Goal: Transaction & Acquisition: Purchase product/service

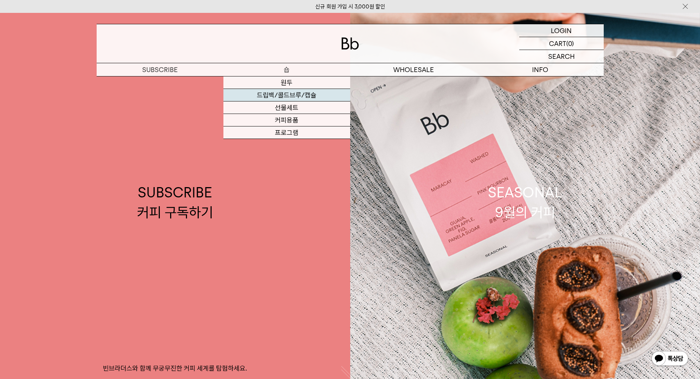
click at [276, 91] on link "드립백/콜드브루/캡슐" at bounding box center [286, 95] width 127 height 12
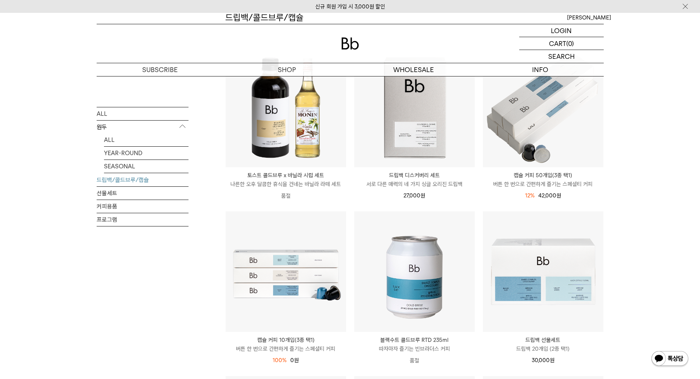
scroll to position [110, 0]
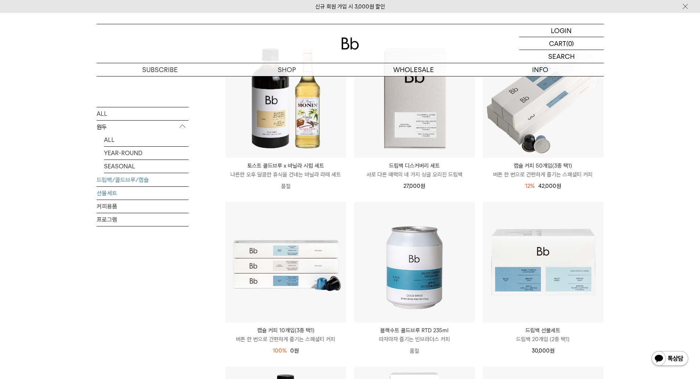
click at [110, 193] on link "선물세트" at bounding box center [143, 192] width 92 height 13
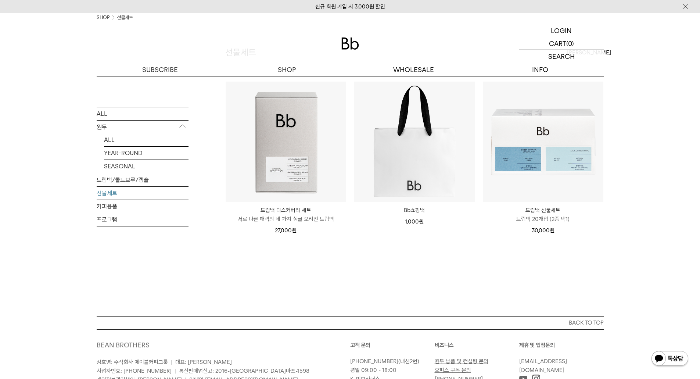
scroll to position [73, 0]
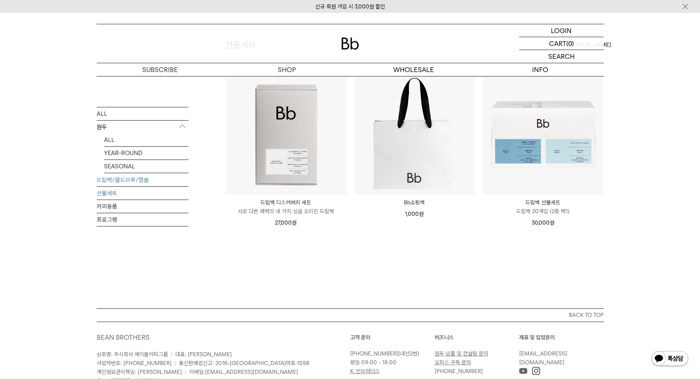
click at [129, 177] on link "드립백/콜드브루/캡슐" at bounding box center [143, 179] width 92 height 13
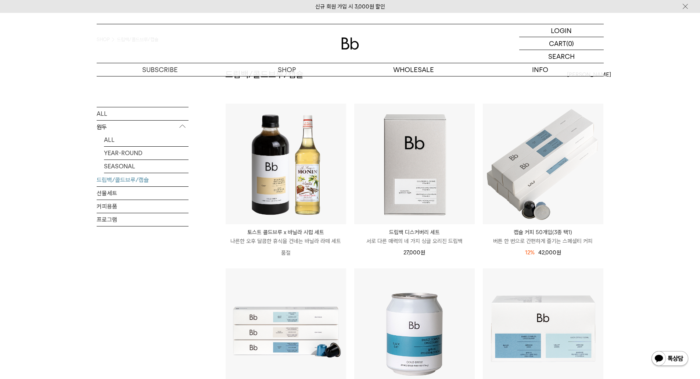
scroll to position [37, 0]
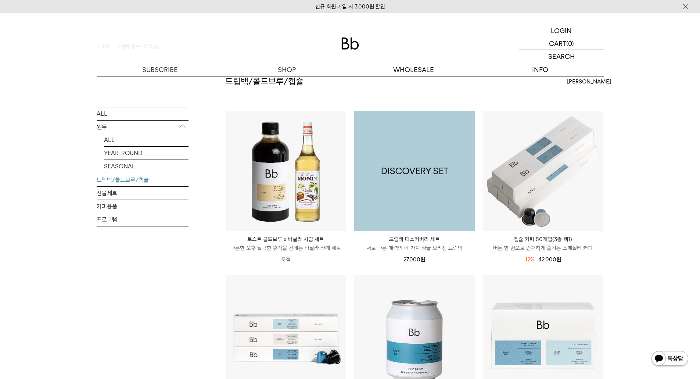
click at [424, 180] on img at bounding box center [414, 171] width 120 height 120
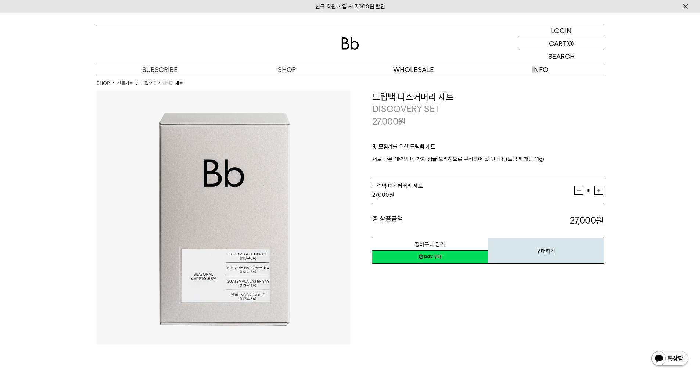
scroll to position [37, 0]
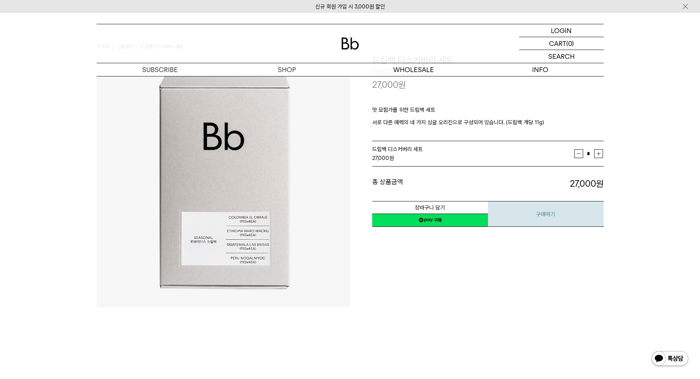
click at [543, 213] on button "구매하기" at bounding box center [546, 214] width 116 height 26
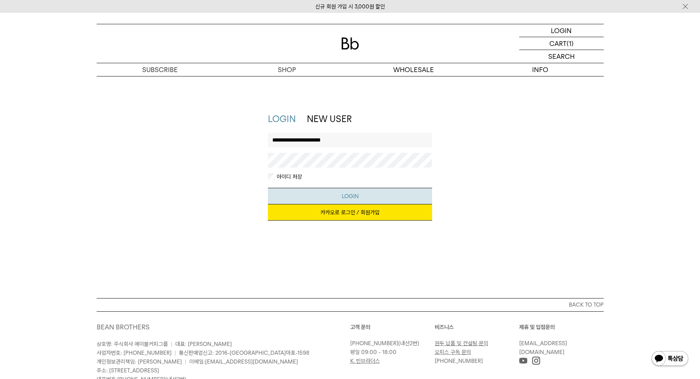
click at [346, 195] on button "LOGIN" at bounding box center [350, 196] width 164 height 17
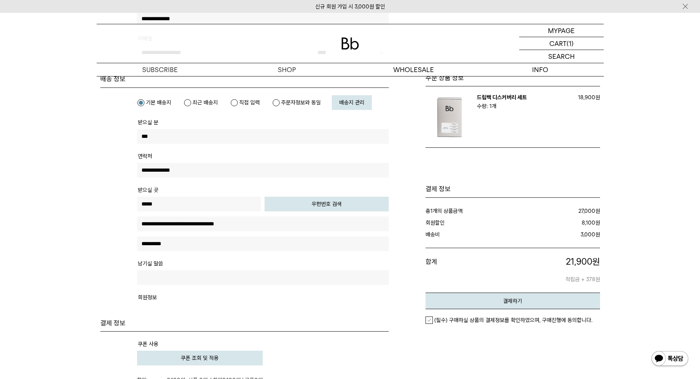
scroll to position [257, 0]
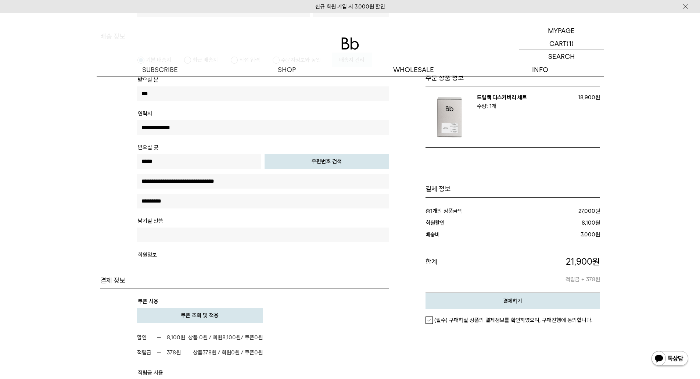
click at [432, 321] on label "(필수) 구매하실 상품의 결제정보를 확인하였으며, 구매진행에 동의합니다." at bounding box center [508, 319] width 167 height 7
click at [518, 298] on em "결제하기" at bounding box center [512, 301] width 19 height 7
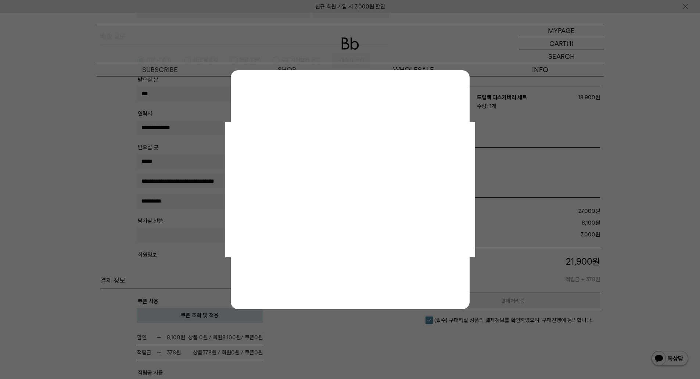
scroll to position [0, 0]
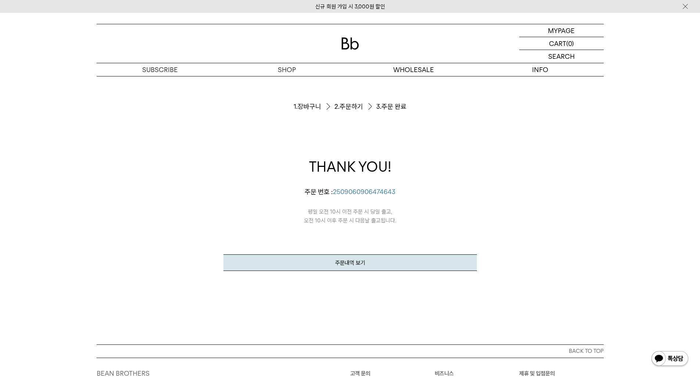
scroll to position [37, 0]
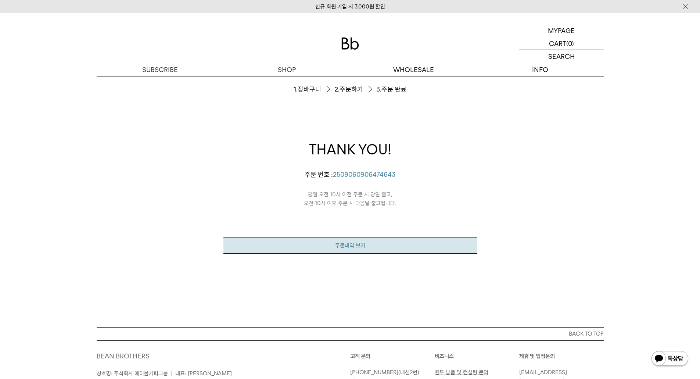
click at [354, 249] on link "주문내역 보기" at bounding box center [349, 245] width 253 height 17
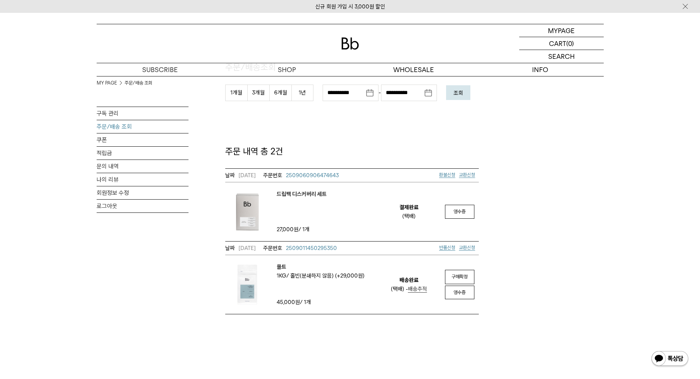
scroll to position [147, 0]
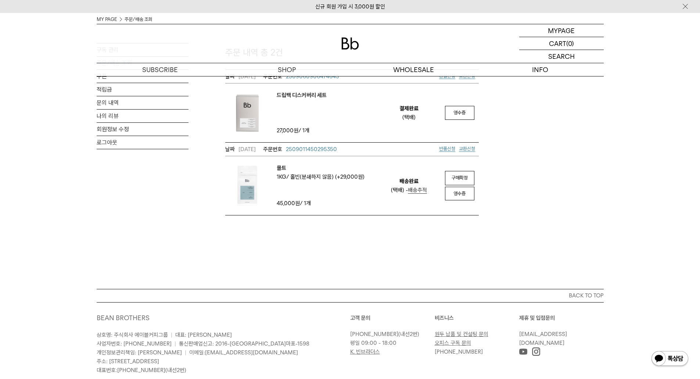
drag, startPoint x: 459, startPoint y: 173, endPoint x: 386, endPoint y: 23, distance: 166.6
click at [459, 174] on link "구매확정" at bounding box center [459, 178] width 29 height 14
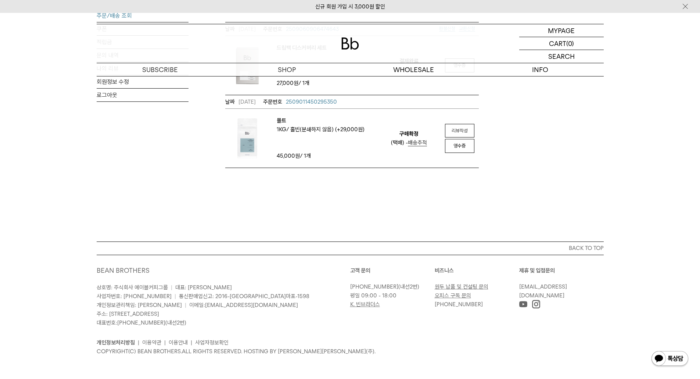
scroll to position [197, 0]
